Goal: Use online tool/utility: Utilize a website feature to perform a specific function

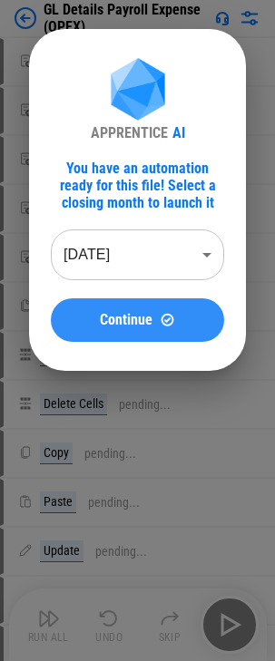
click at [150, 321] on span "Continue" at bounding box center [126, 320] width 53 height 15
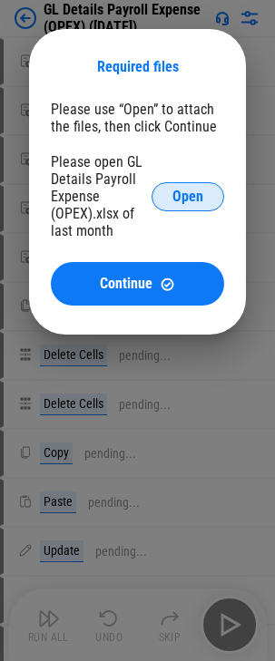
click at [190, 195] on span "Open" at bounding box center [187, 196] width 31 height 15
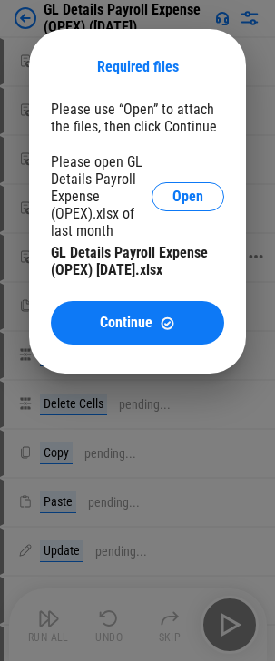
drag, startPoint x: 129, startPoint y: 323, endPoint x: 183, endPoint y: 296, distance: 60.4
click at [125, 323] on span "Continue" at bounding box center [126, 322] width 53 height 15
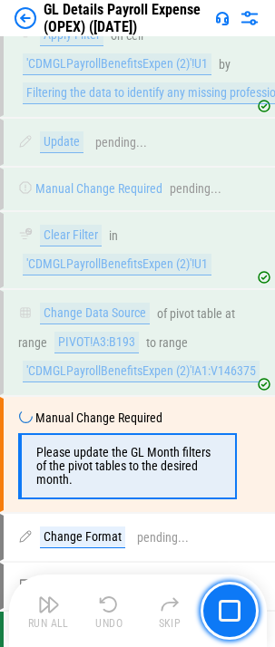
scroll to position [1978, 0]
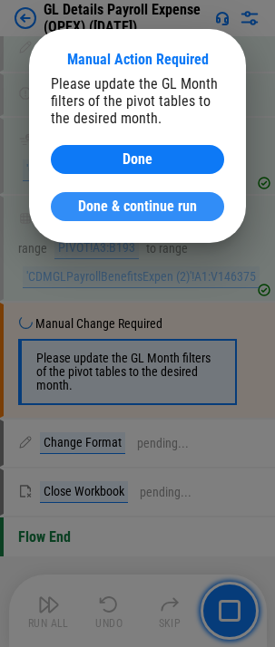
click at [179, 203] on span "Done & continue run" at bounding box center [137, 206] width 119 height 15
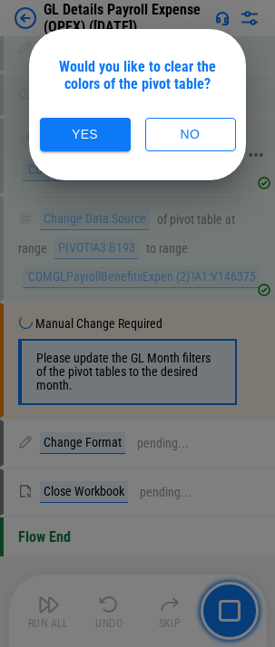
click at [196, 138] on button "No" at bounding box center [190, 135] width 91 height 34
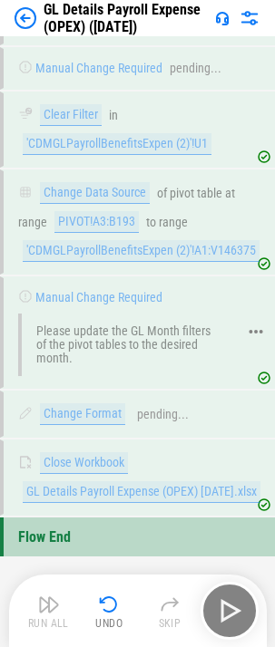
scroll to position [2005, 0]
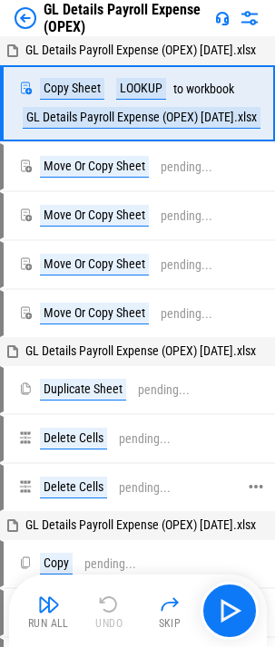
drag, startPoint x: 49, startPoint y: 608, endPoint x: 73, endPoint y: 536, distance: 76.5
click at [49, 606] on img "button" at bounding box center [49, 605] width 22 height 22
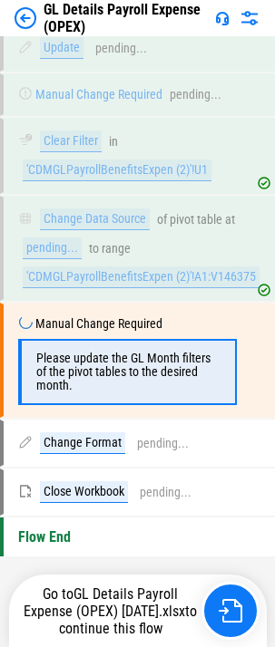
scroll to position [1978, 0]
